Goal: Task Accomplishment & Management: Use online tool/utility

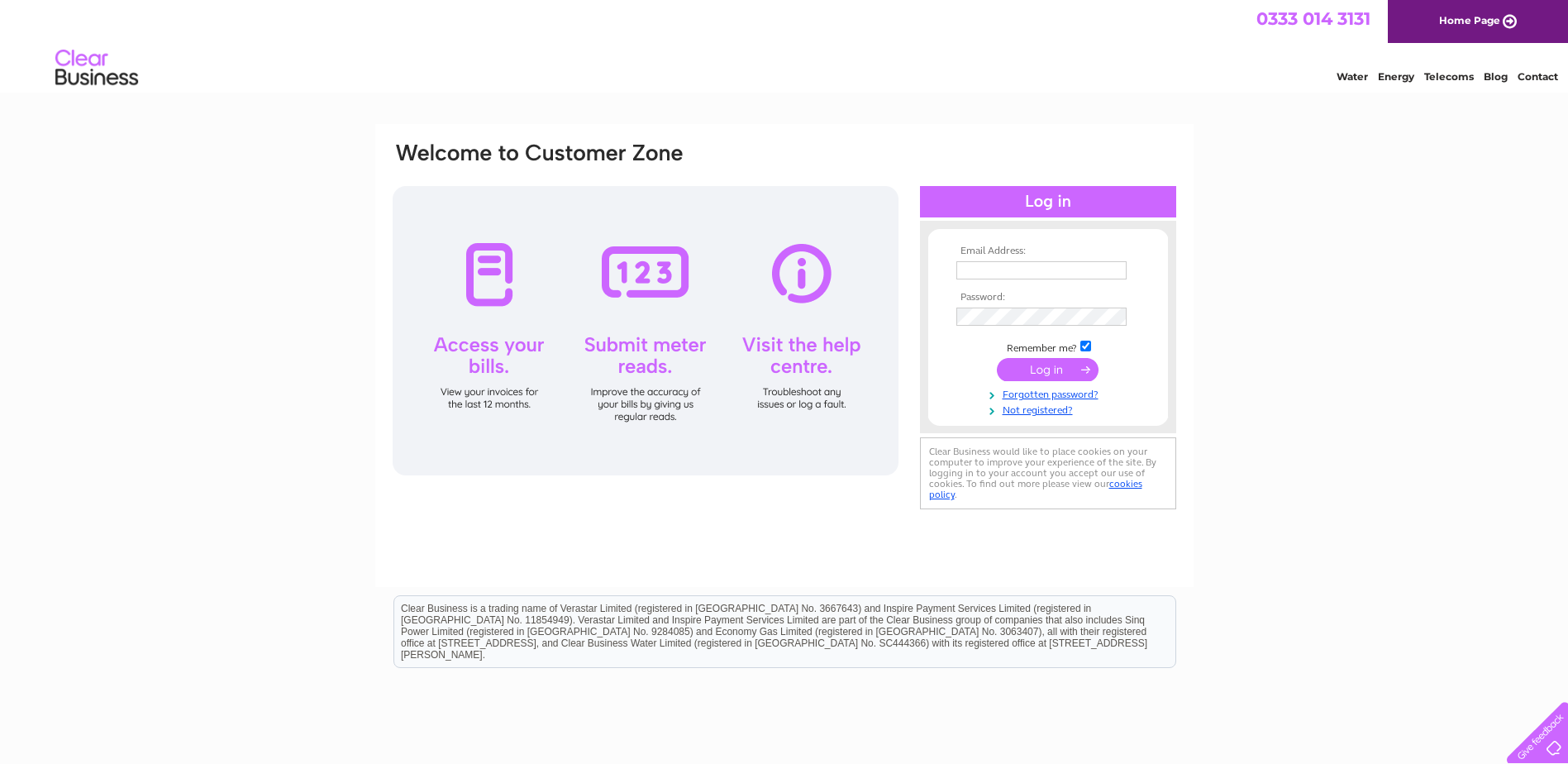
type input "jintzexpress@yahoo.co.uk"
click at [1021, 373] on input "submit" at bounding box center [1047, 370] width 102 height 23
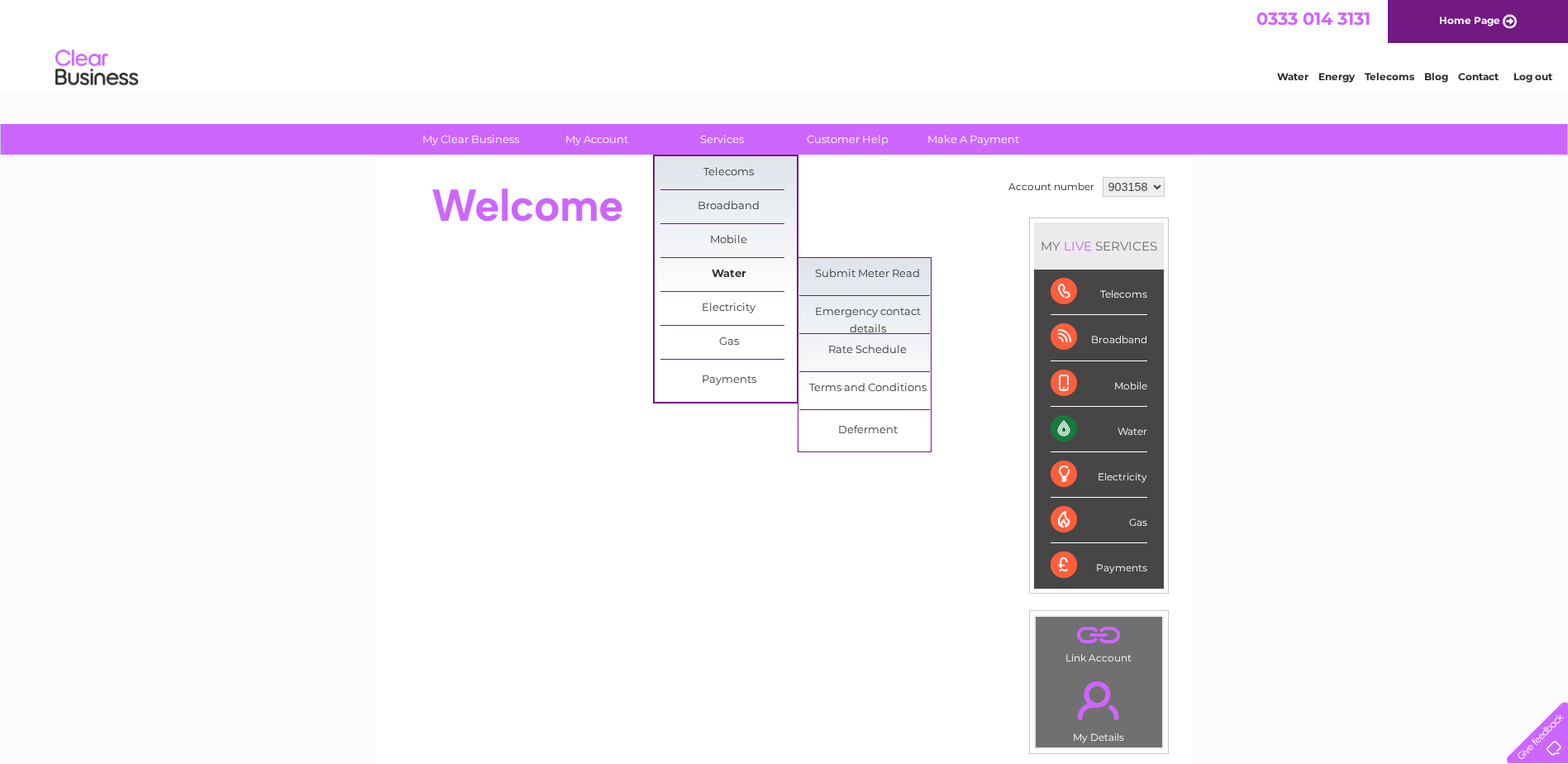
click at [725, 268] on link "Water" at bounding box center [729, 274] width 136 height 33
click at [857, 267] on link "Submit Meter Read" at bounding box center [868, 274] width 136 height 33
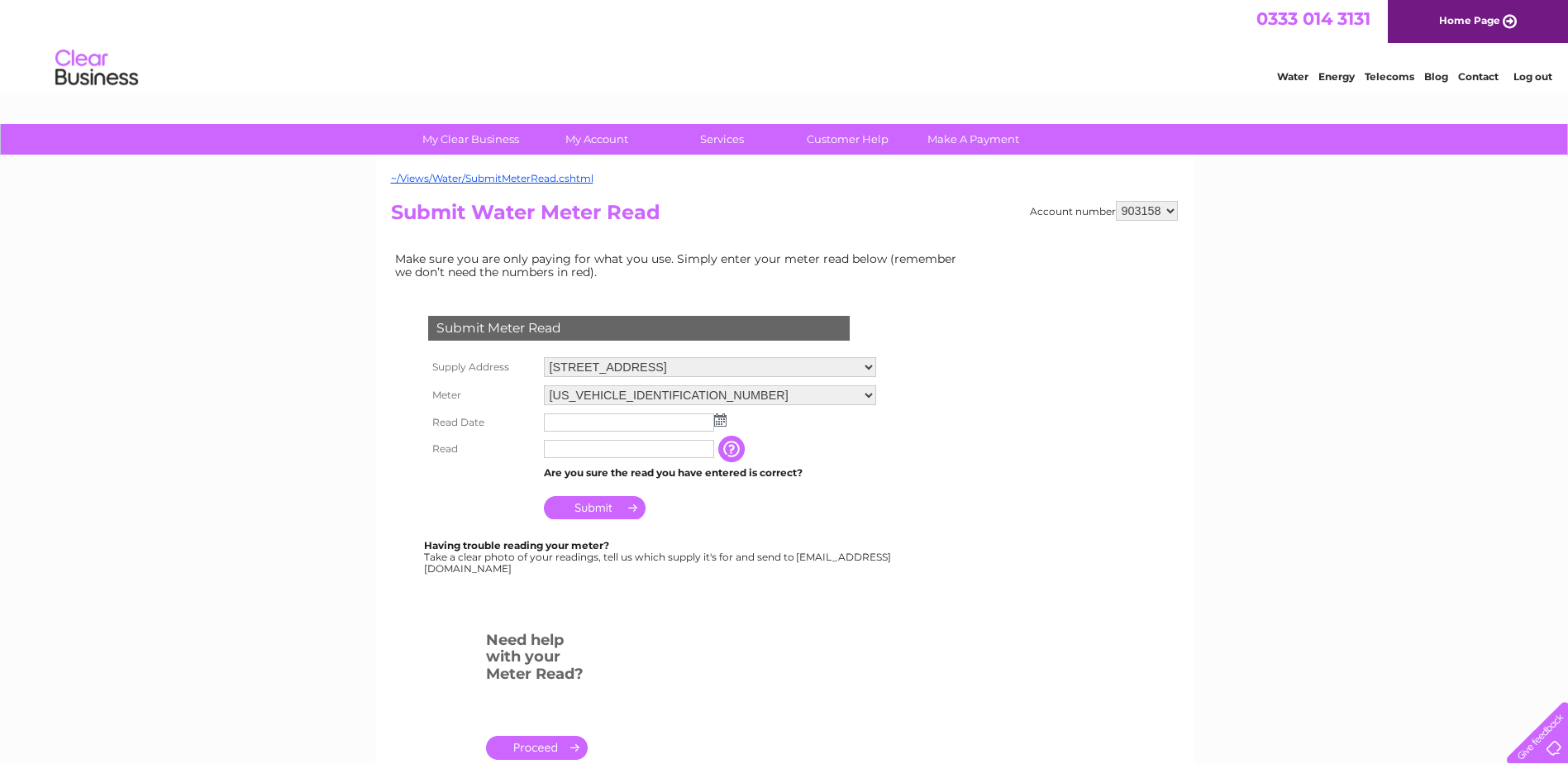
click at [723, 417] on img at bounding box center [720, 419] width 12 height 13
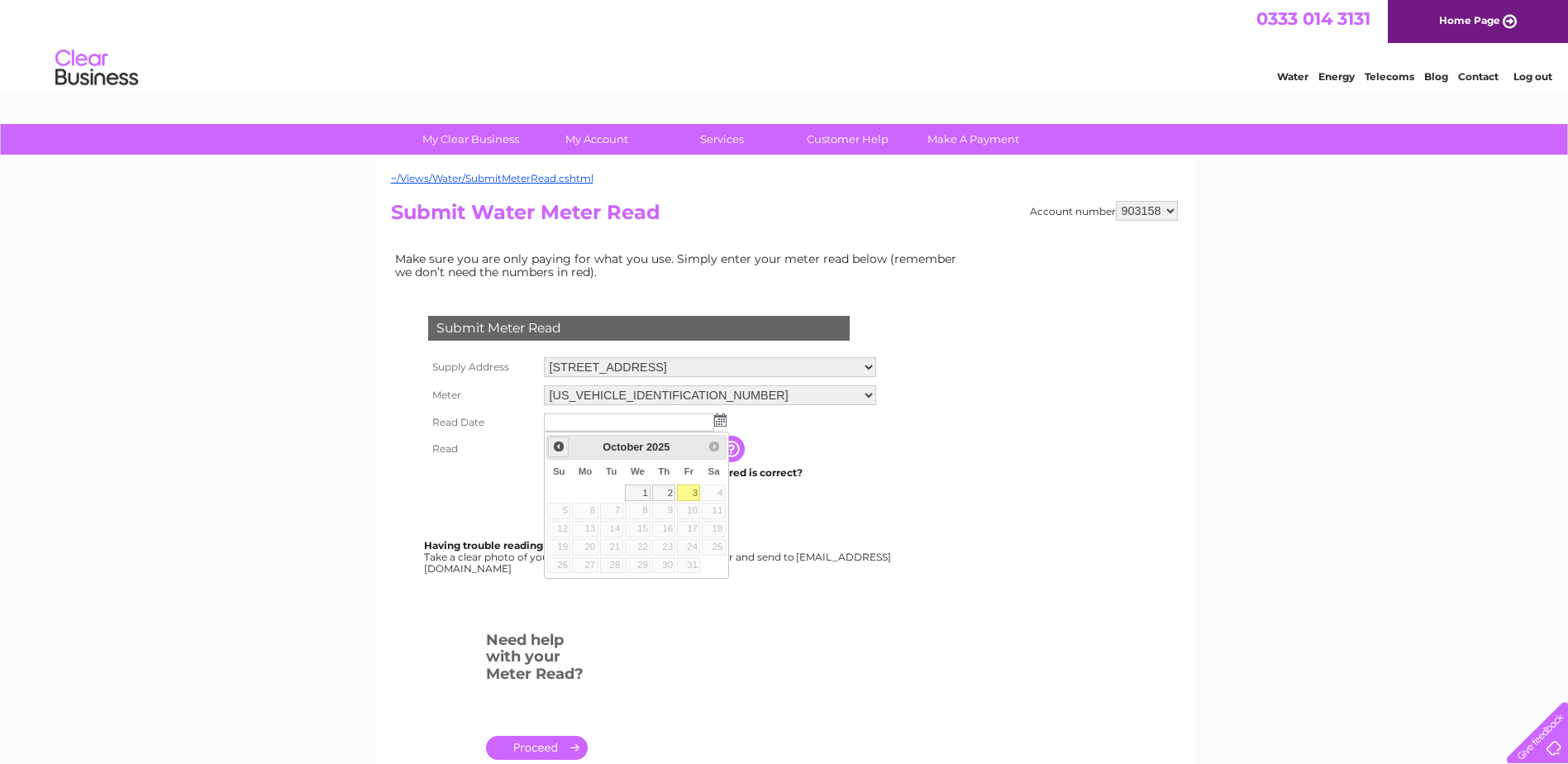
click at [558, 447] on span "Prev" at bounding box center [558, 446] width 13 height 13
click at [615, 568] on link "30" at bounding box center [612, 565] width 23 height 17
type input "2025/09/30"
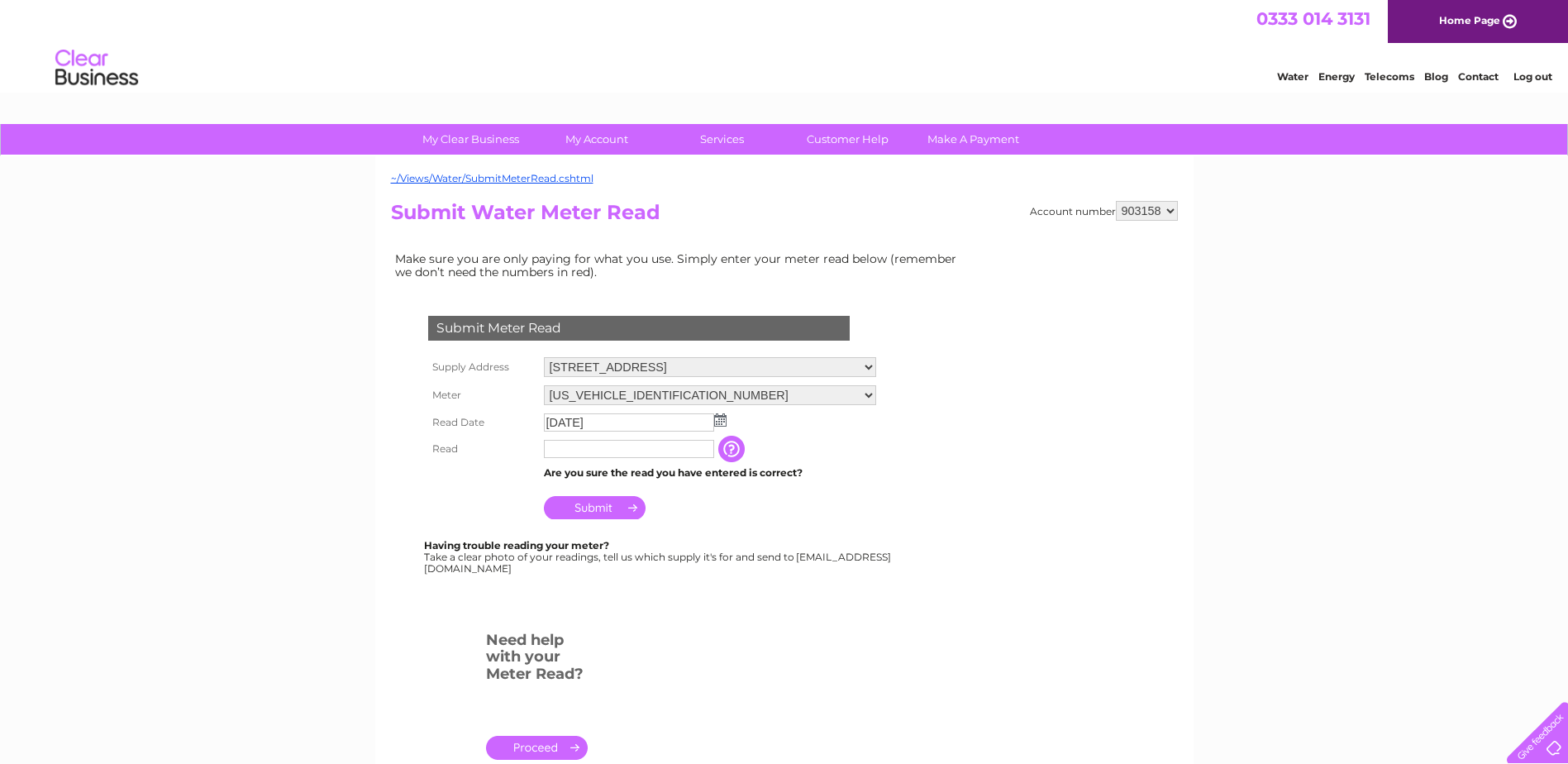
click at [600, 444] on input "text" at bounding box center [629, 448] width 171 height 19
type input "01036"
click at [597, 516] on input "Submit" at bounding box center [594, 509] width 102 height 23
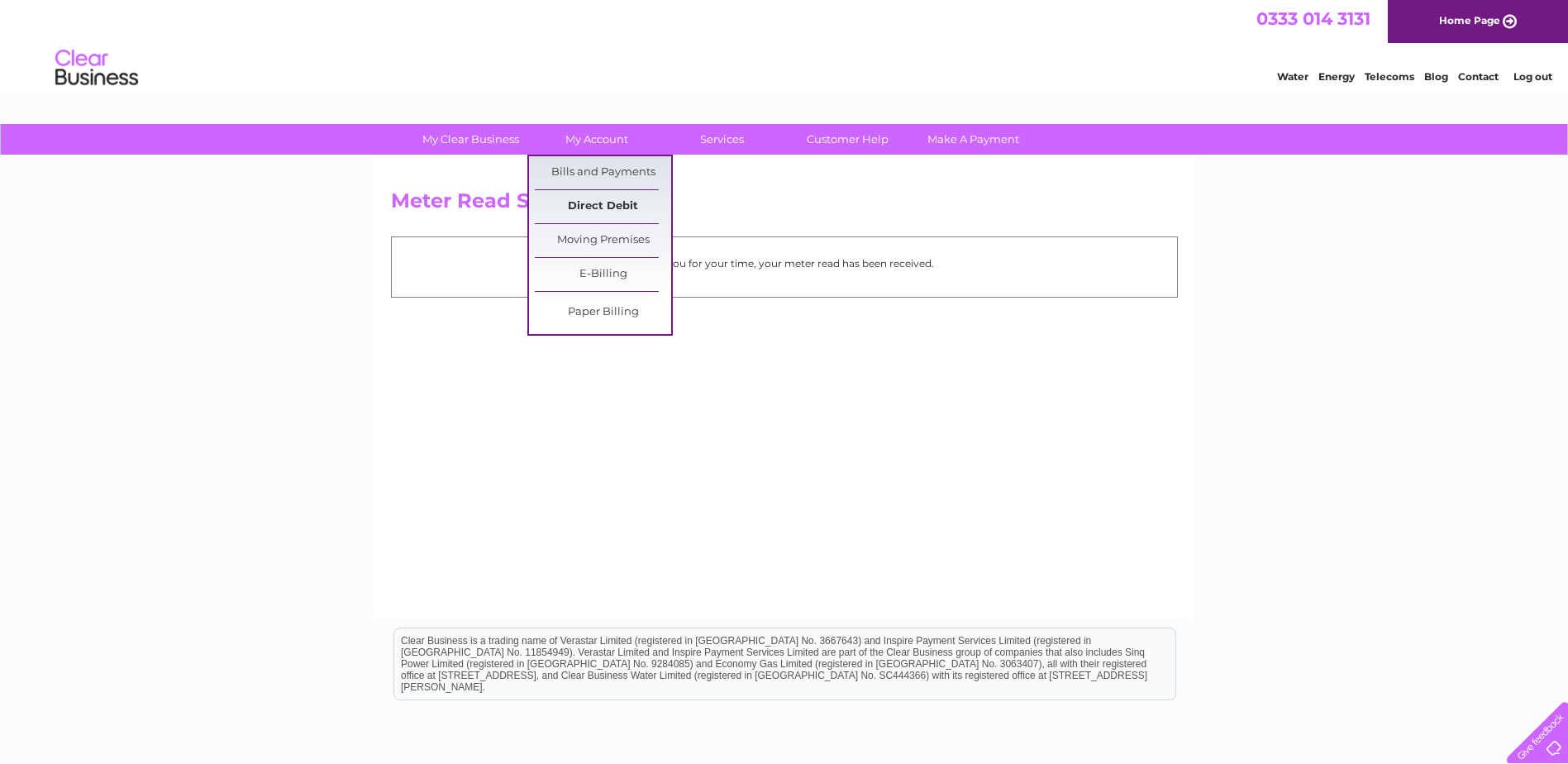
click at [612, 198] on link "Direct Debit" at bounding box center [603, 206] width 136 height 33
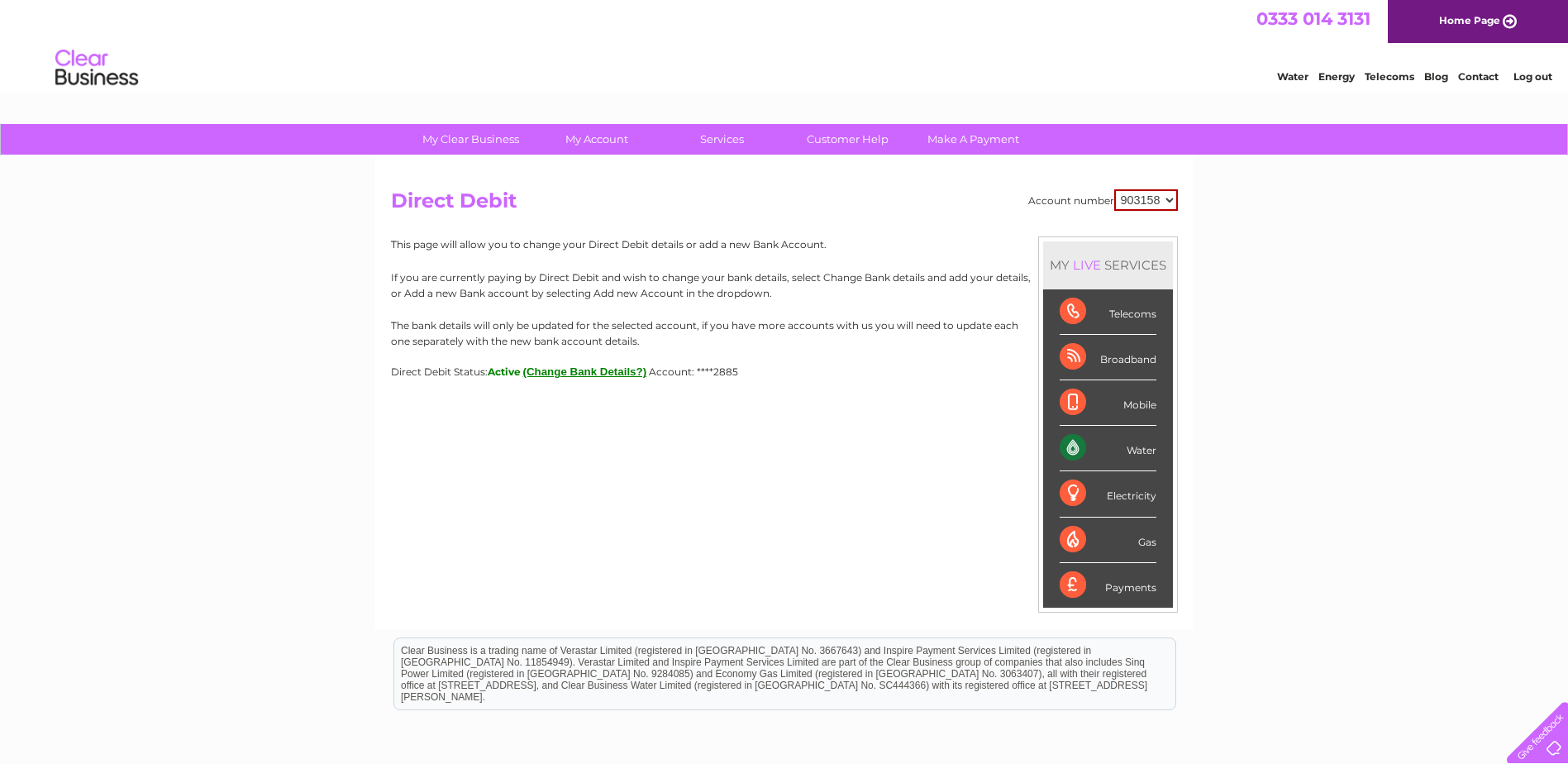
click at [323, 200] on div "My Clear Business Login Details My Details My Preferences Link Account My Accou…" at bounding box center [784, 517] width 1568 height 788
